Goal: Task Accomplishment & Management: Complete application form

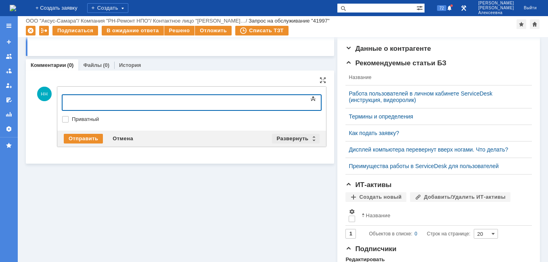
click at [308, 139] on div "Развернуть" at bounding box center [296, 139] width 48 height 10
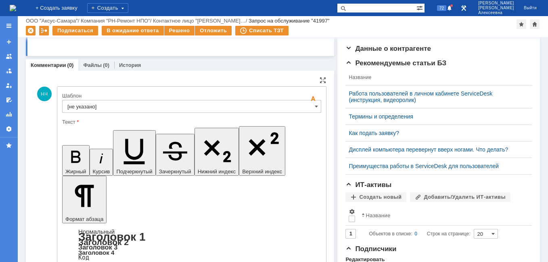
click at [302, 105] on input "[не указано]" at bounding box center [191, 106] width 259 height 13
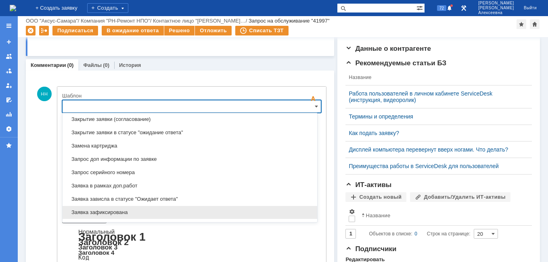
scroll to position [439, 0]
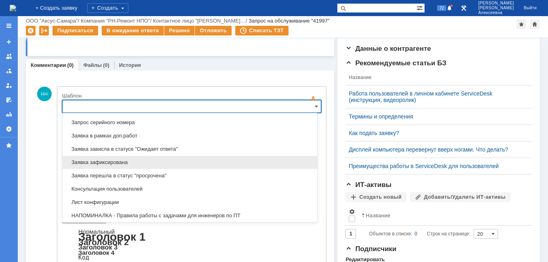
click at [113, 163] on span "Заявка зафиксирована" at bounding box center [189, 162] width 245 height 6
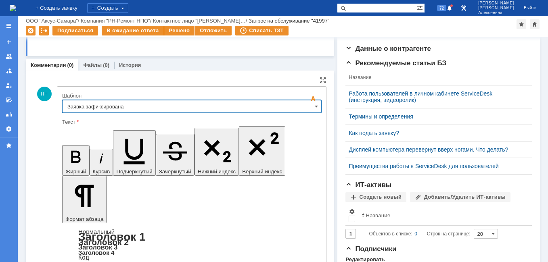
type input "Заявка зафиксирована"
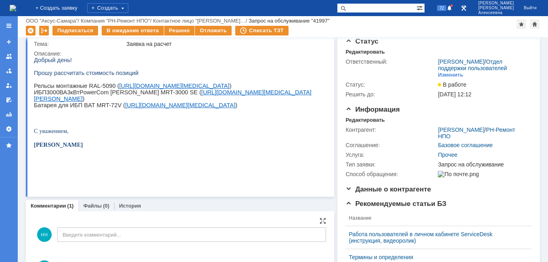
scroll to position [0, 0]
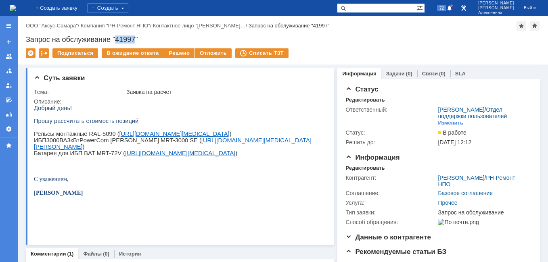
drag, startPoint x: 117, startPoint y: 38, endPoint x: 135, endPoint y: 42, distance: 18.2
click at [135, 42] on div "Запрос на обслуживание "41997"" at bounding box center [283, 40] width 514 height 8
copy div "41997"
click at [150, 137] on link "[URL][DOMAIN_NAME][MEDICAL_DATA]" at bounding box center [174, 134] width 110 height 6
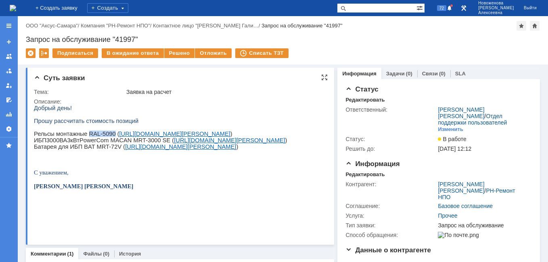
drag, startPoint x: 107, startPoint y: 136, endPoint x: 85, endPoint y: 136, distance: 22.6
click at [85, 136] on p "Рельсы монтажные RAL-5090 ( https://www.nix.ru/autocatalog/powercom/PowerCom-RA…" at bounding box center [160, 134] width 253 height 6
copy p "RAL-5090"
drag, startPoint x: 154, startPoint y: 151, endPoint x: 129, endPoint y: 151, distance: 24.6
click at [129, 144] on span "PowerCom MACAN MRT-3000 SE ( https://www.nix.ru/autocatalog/powercom/UPS-3000VA…" at bounding box center [182, 140] width 207 height 6
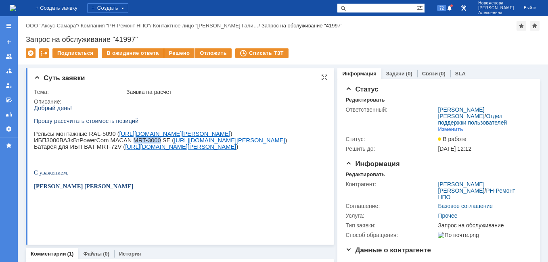
copy span "MRT-3000"
click at [214, 144] on link "[URL][DOMAIN_NAME][MEDICAL_DATA][PERSON_NAME]" at bounding box center [229, 140] width 111 height 6
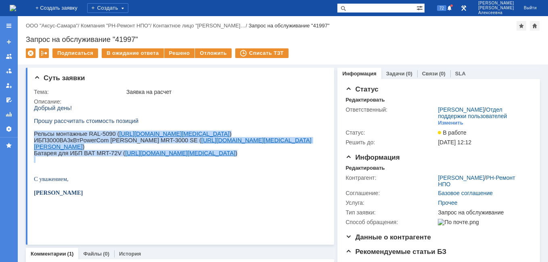
drag, startPoint x: 134, startPoint y: 180, endPoint x: 35, endPoint y: 140, distance: 106.9
click at [35, 140] on div "Добрый день! Прошу рассчитать стоимость позиций Рельсы монтажные RAL-5090 ( htt…" at bounding box center [177, 157] width 287 height 105
copy div "Рельсы монтажные RAL-5090 ( https://www.nix.ru/autocatalog/powercom/PowerCom-RA…"
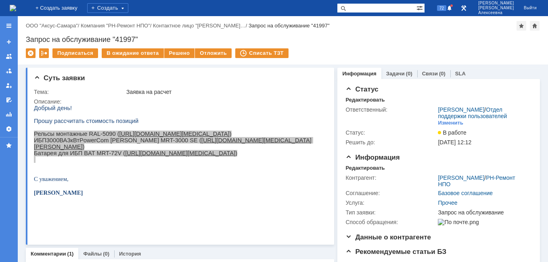
drag, startPoint x: 381, startPoint y: 3, endPoint x: 379, endPoint y: 7, distance: 4.3
click at [381, 3] on div "На домашнюю + Создать заявку Создать 72 Новоженова Наталья Алексеевна Выйти" at bounding box center [274, 8] width 548 height 16
click at [376, 6] on input "text" at bounding box center [376, 8] width 79 height 10
paste input "Задача "28822""
click at [388, 7] on input "Задача "28822"" at bounding box center [376, 8] width 79 height 10
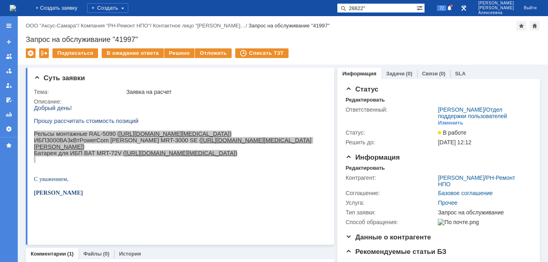
click at [391, 5] on input "28822"" at bounding box center [376, 8] width 79 height 10
type input "28822"
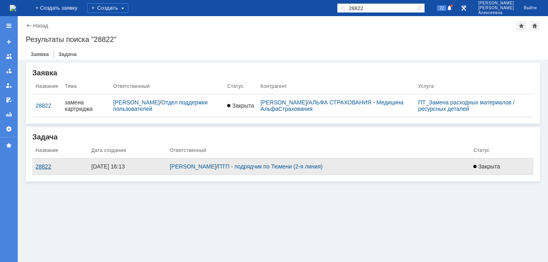
click at [43, 165] on div "28822" at bounding box center [60, 166] width 49 height 6
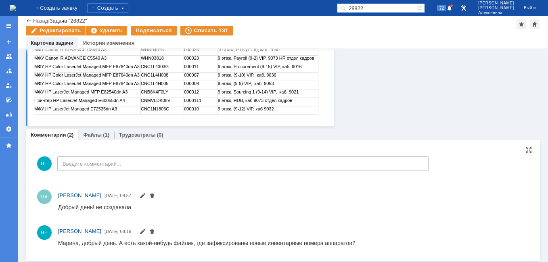
scroll to position [249, 0]
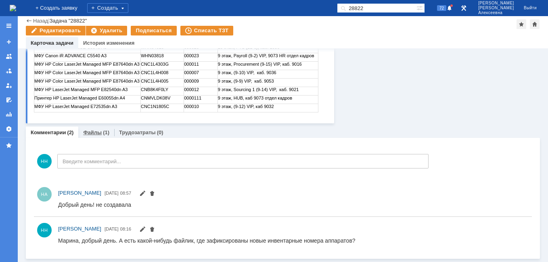
click at [90, 133] on link "Файлы" at bounding box center [92, 133] width 19 height 6
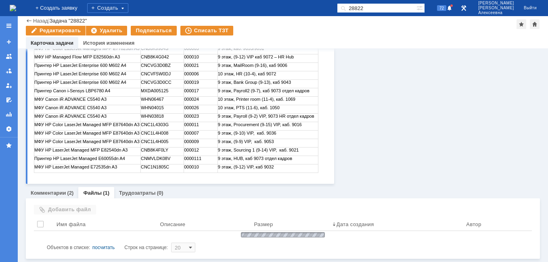
scroll to position [197, 0]
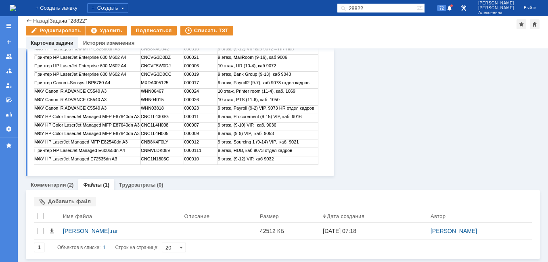
click at [16, 5] on img at bounding box center [13, 8] width 6 height 6
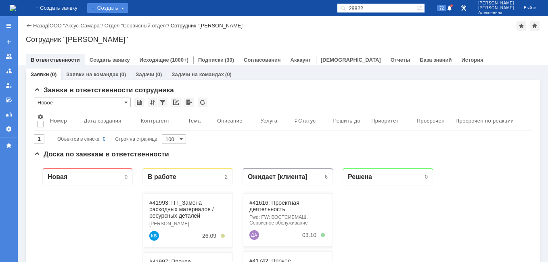
click at [121, 6] on div "Создать" at bounding box center [107, 8] width 41 height 10
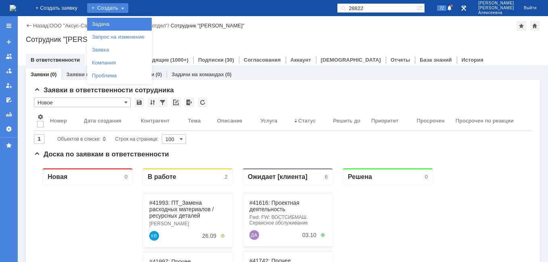
click at [123, 24] on link "Задача" at bounding box center [119, 24] width 61 height 10
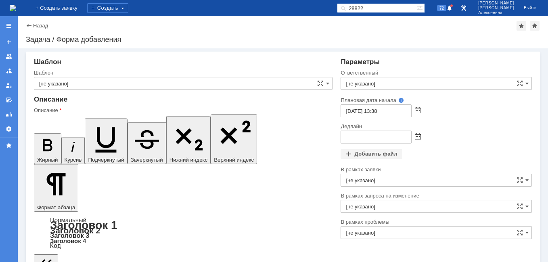
click at [416, 137] on span at bounding box center [418, 137] width 6 height 6
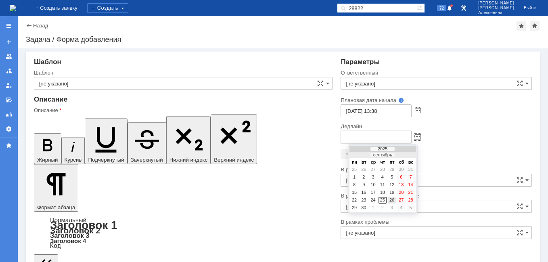
click at [395, 199] on div "26" at bounding box center [392, 200] width 8 height 7
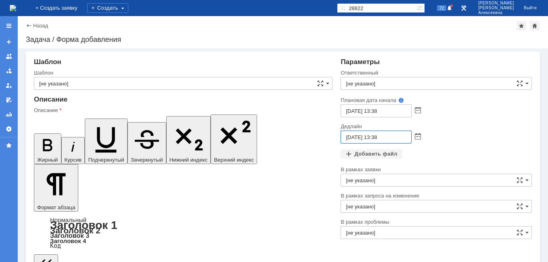
click at [374, 137] on input "26.09.2025 13:38" at bounding box center [376, 137] width 71 height 13
click at [376, 139] on input "26.09.2025 13:38" at bounding box center [376, 137] width 71 height 13
click at [384, 137] on input "26.09.2025 16:38" at bounding box center [376, 137] width 71 height 13
type input "26.09.2025 16:00"
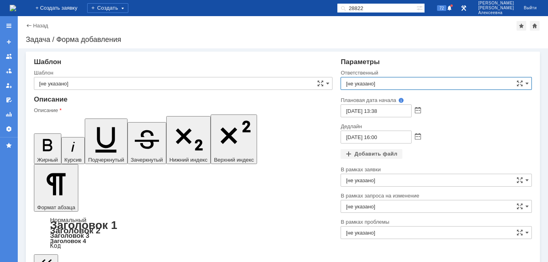
click at [355, 80] on input "[не указано]" at bounding box center [436, 83] width 191 height 13
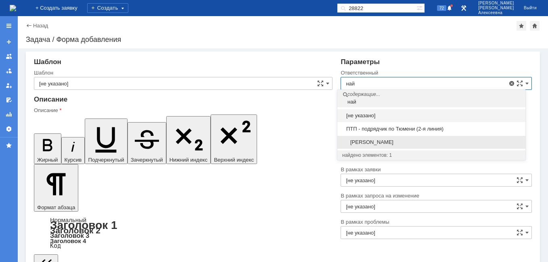
click at [371, 142] on span "Найденова Анастасия Дмитриевна" at bounding box center [431, 142] width 178 height 6
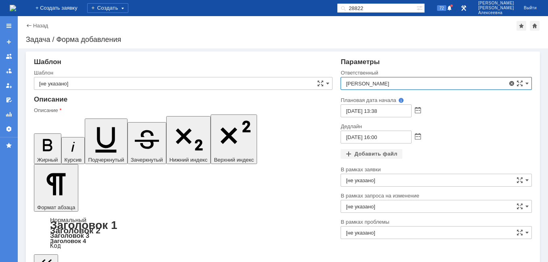
type input "Найденова Анастасия Дмитриевна"
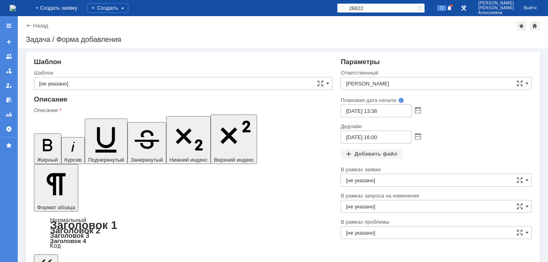
drag, startPoint x: 297, startPoint y: 2060, endPoint x: 293, endPoint y: 2060, distance: 4.1
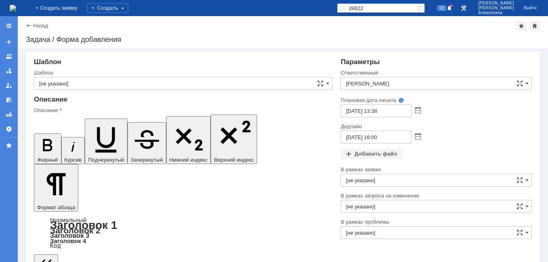
drag, startPoint x: 82, startPoint y: 2050, endPoint x: 41, endPoint y: 2048, distance: 40.8
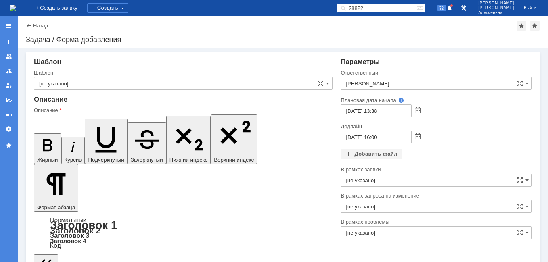
click at [43, 139] on icon "button" at bounding box center [47, 145] width 9 height 12
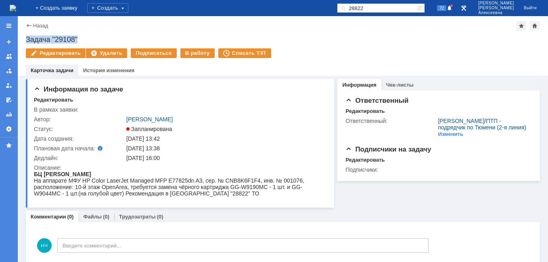
drag, startPoint x: 81, startPoint y: 40, endPoint x: 24, endPoint y: 40, distance: 56.9
click at [24, 40] on div "Назад | Задача "29108" Задача "29108" Редактировать Удалить Подписаться В работ…" at bounding box center [283, 46] width 530 height 60
copy div "Задача "29108""
drag, startPoint x: 402, startPoint y: 6, endPoint x: 302, endPoint y: 10, distance: 100.1
click at [302, 10] on div "На домашнюю + Создать заявку Создать 28822 72 Новоженова Наталья Алексеевна Вый…" at bounding box center [274, 8] width 548 height 16
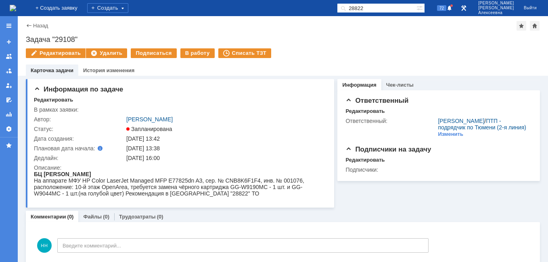
paste input "41993"
type input "41993"
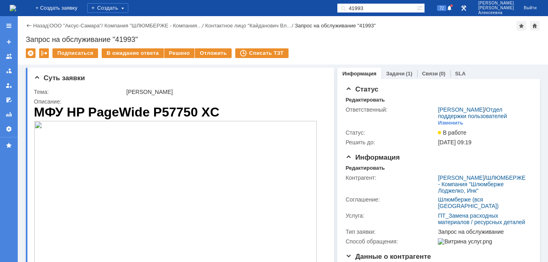
click at [16, 8] on img at bounding box center [13, 8] width 6 height 6
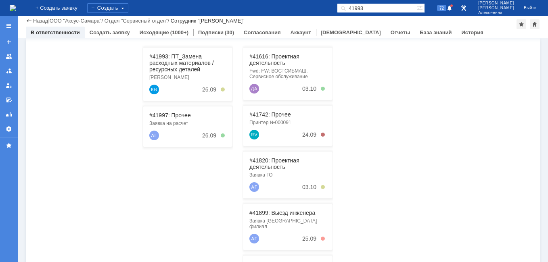
scroll to position [121, 0]
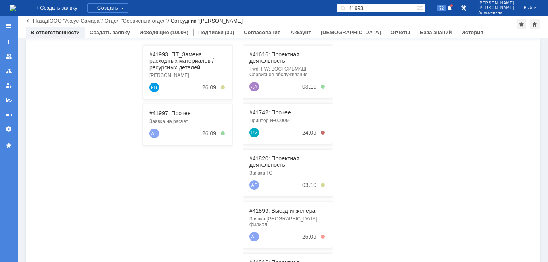
click at [174, 113] on link "#41997: Прочее" at bounding box center [170, 113] width 42 height 6
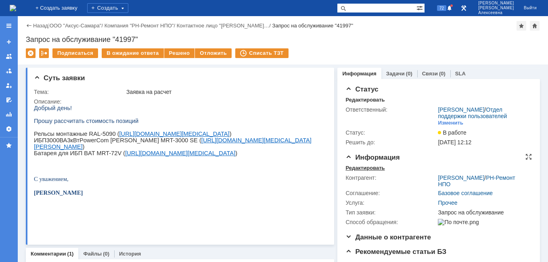
click at [360, 171] on div "Редактировать" at bounding box center [364, 168] width 39 height 6
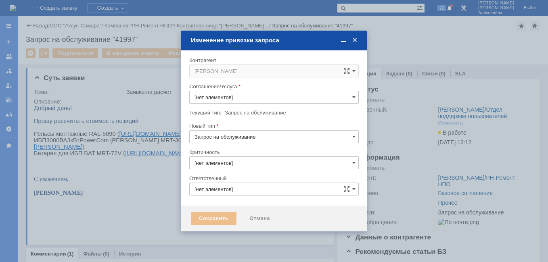
type input "3. Низкая"
type input "[PERSON_NAME]"
type input "Прочее"
type input "[не указано]"
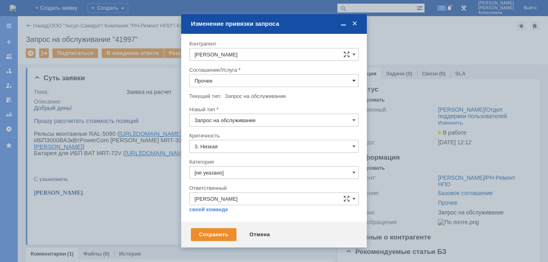
click at [353, 84] on div "Прочее" at bounding box center [273, 80] width 169 height 13
click at [353, 82] on span at bounding box center [353, 80] width 3 height 6
click at [241, 161] on span "Проектная деятельность" at bounding box center [273, 162] width 159 height 6
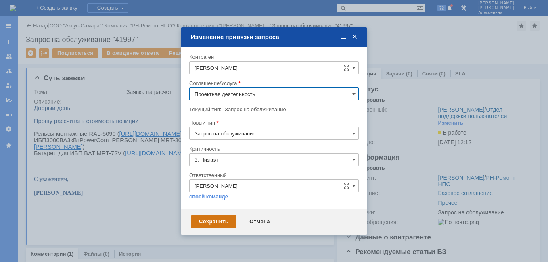
type input "Проектная деятельность"
click at [207, 222] on div "Сохранить" at bounding box center [214, 221] width 46 height 13
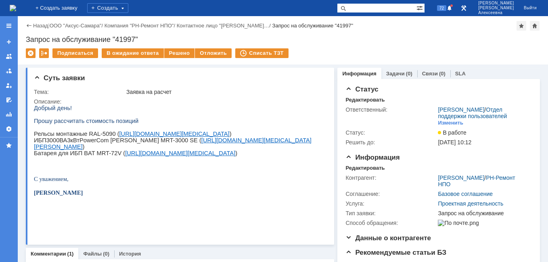
click at [16, 8] on img at bounding box center [13, 8] width 6 height 6
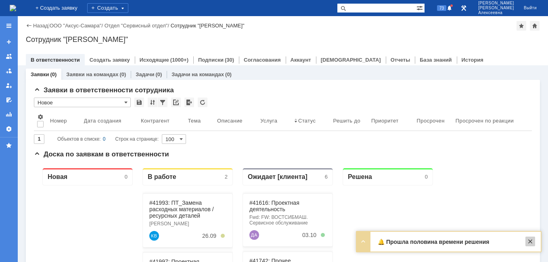
drag, startPoint x: 533, startPoint y: 241, endPoint x: 527, endPoint y: 238, distance: 6.1
click at [532, 241] on div at bounding box center [530, 242] width 10 height 10
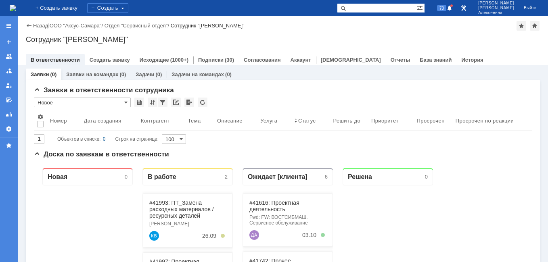
click at [386, 9] on input "text" at bounding box center [376, 8] width 79 height 10
paste input "C2H57A"
type input "C2H57A"
